Goal: Check status: Check status

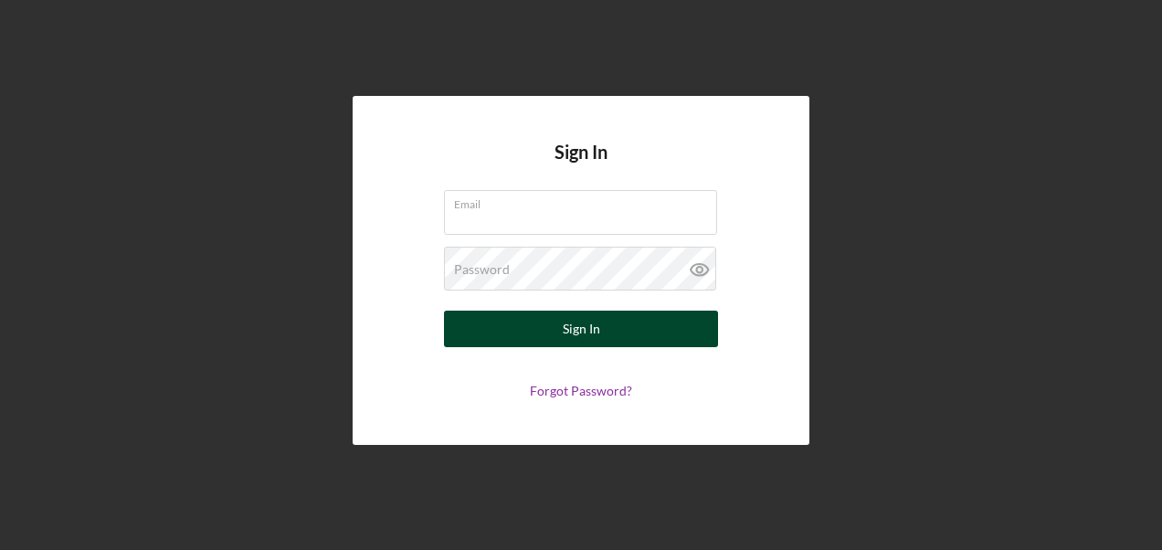
type input "[EMAIL_ADDRESS][DOMAIN_NAME]"
click at [601, 329] on button "Sign In" at bounding box center [581, 329] width 274 height 37
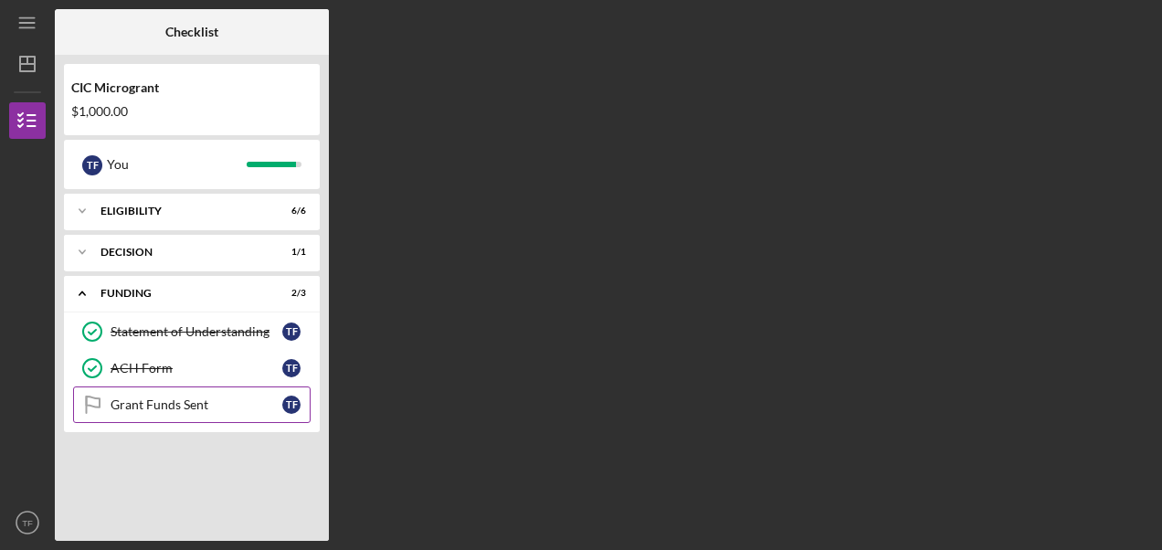
click at [254, 399] on div "Grant Funds Sent" at bounding box center [197, 404] width 172 height 15
